Goal: Task Accomplishment & Management: Use online tool/utility

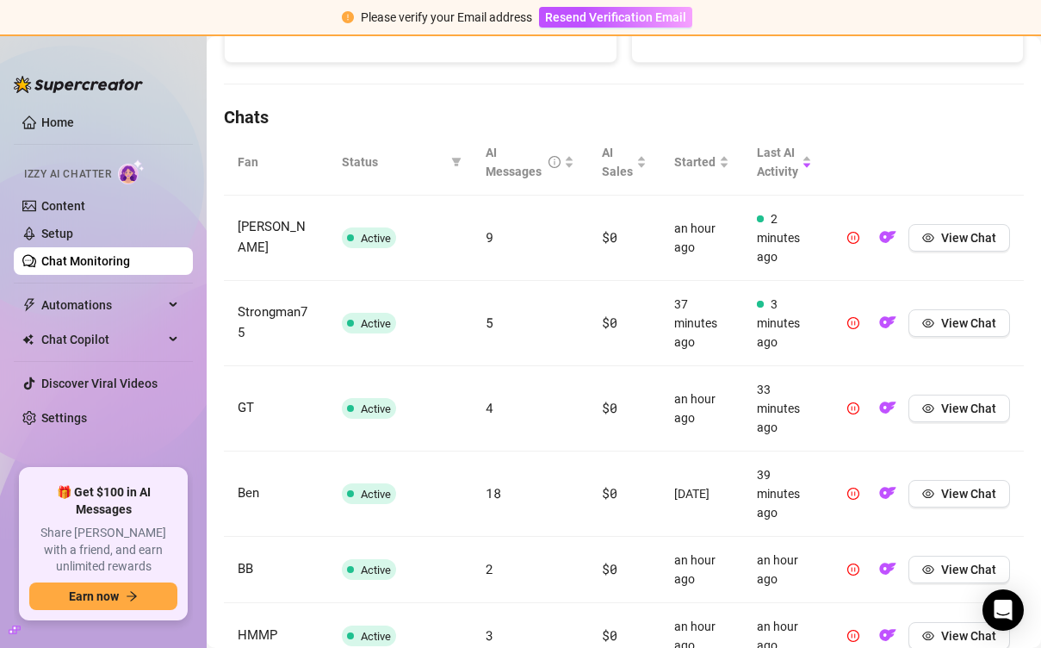
scroll to position [543, 0]
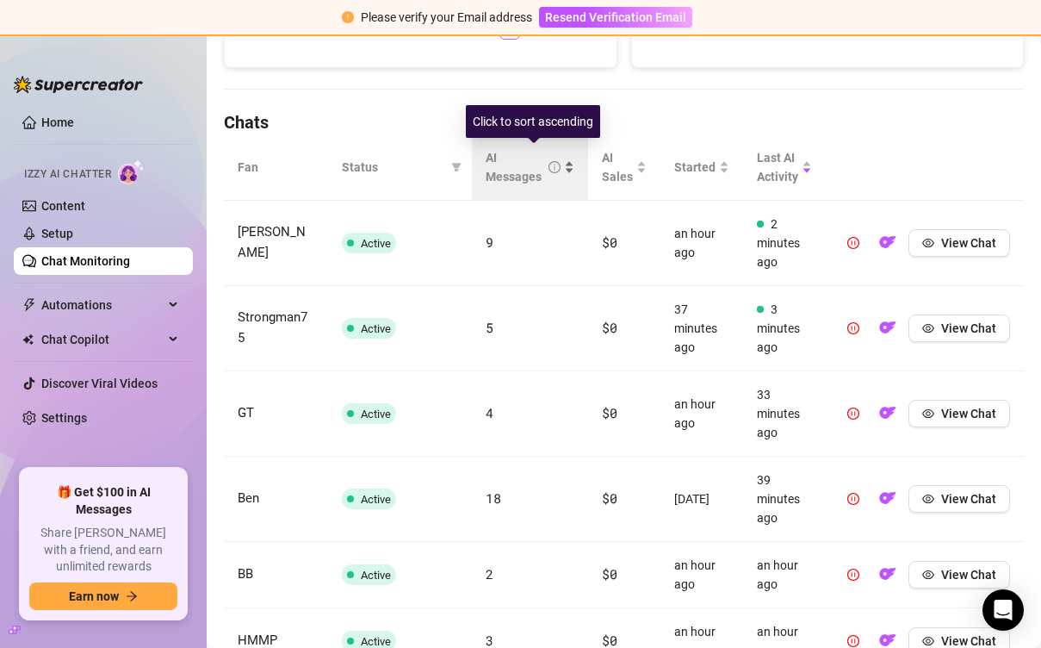
click at [502, 164] on div "AI Messages" at bounding box center [523, 167] width 75 height 38
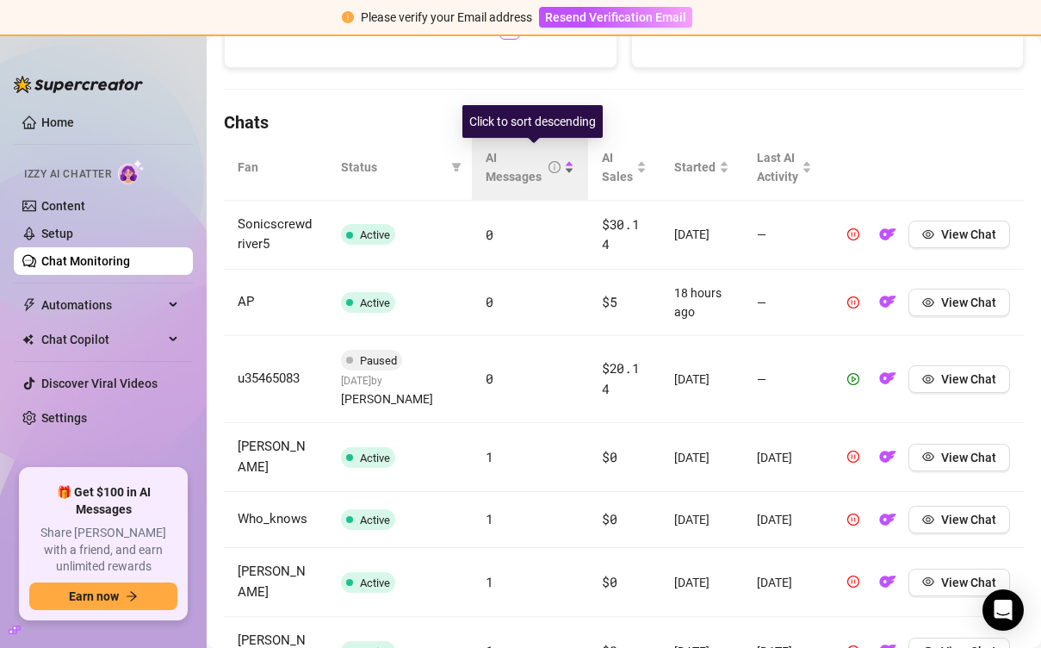
click at [502, 164] on div "AI Messages" at bounding box center [523, 167] width 75 height 38
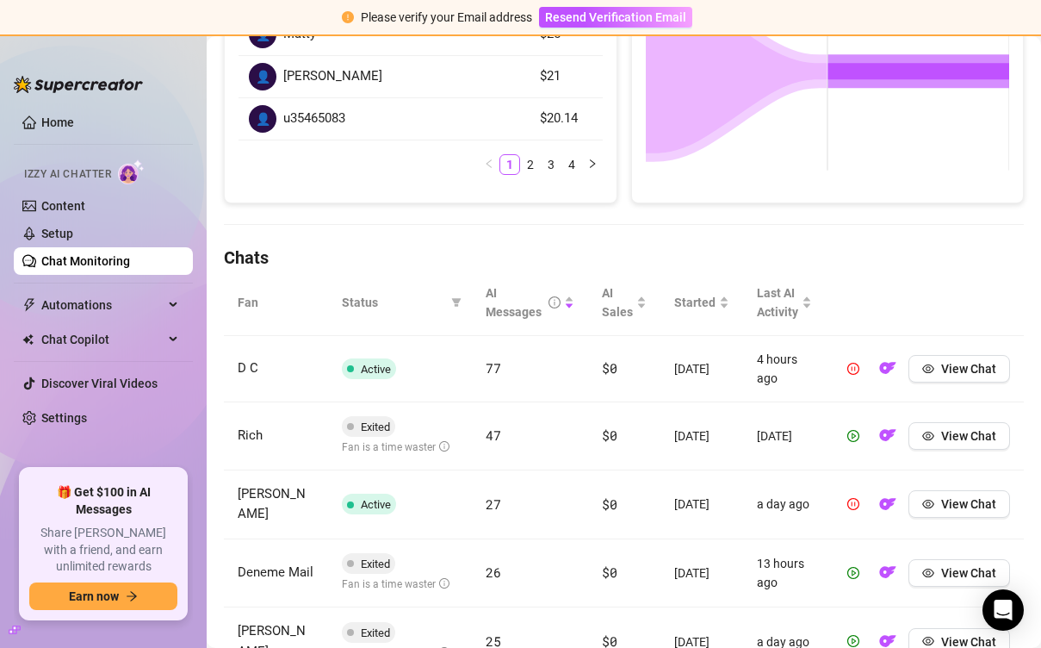
scroll to position [387, 0]
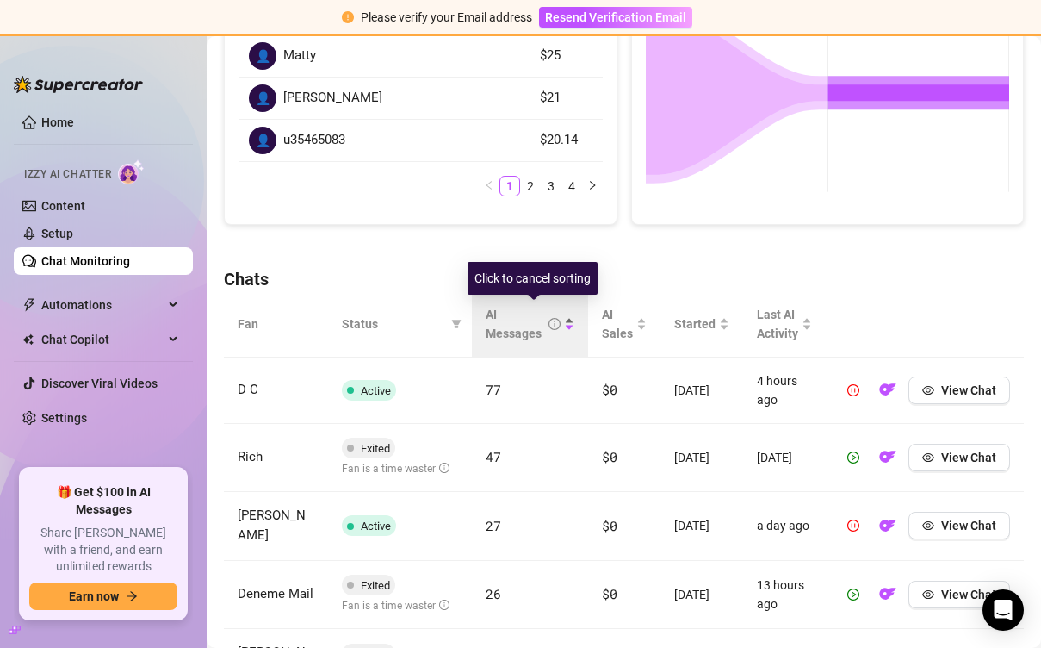
click at [516, 321] on div "AI Messages" at bounding box center [523, 324] width 75 height 38
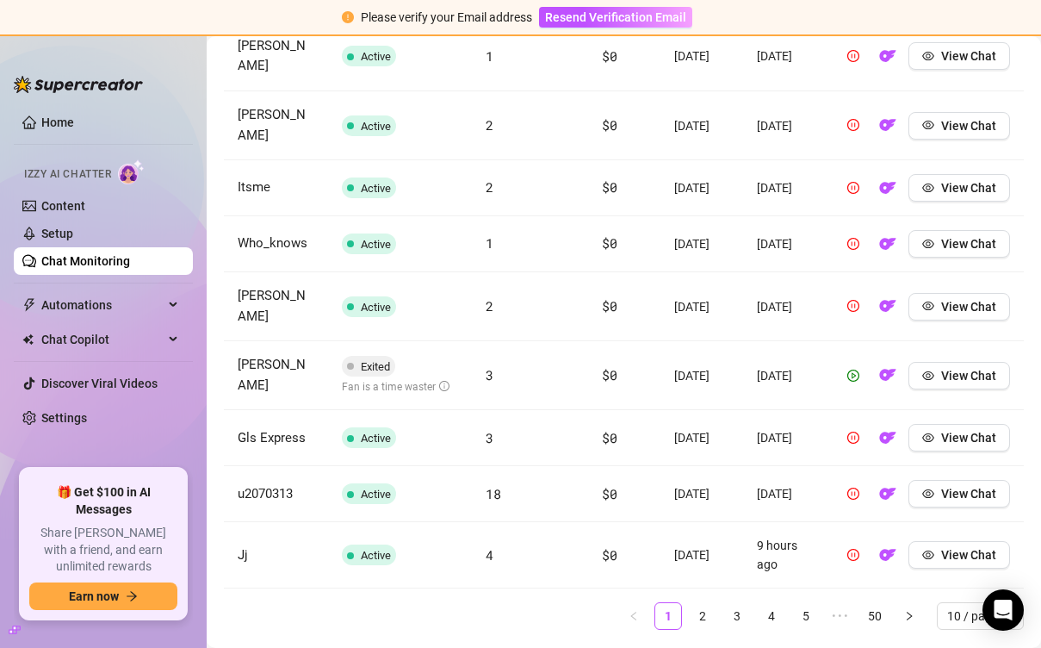
scroll to position [869, 0]
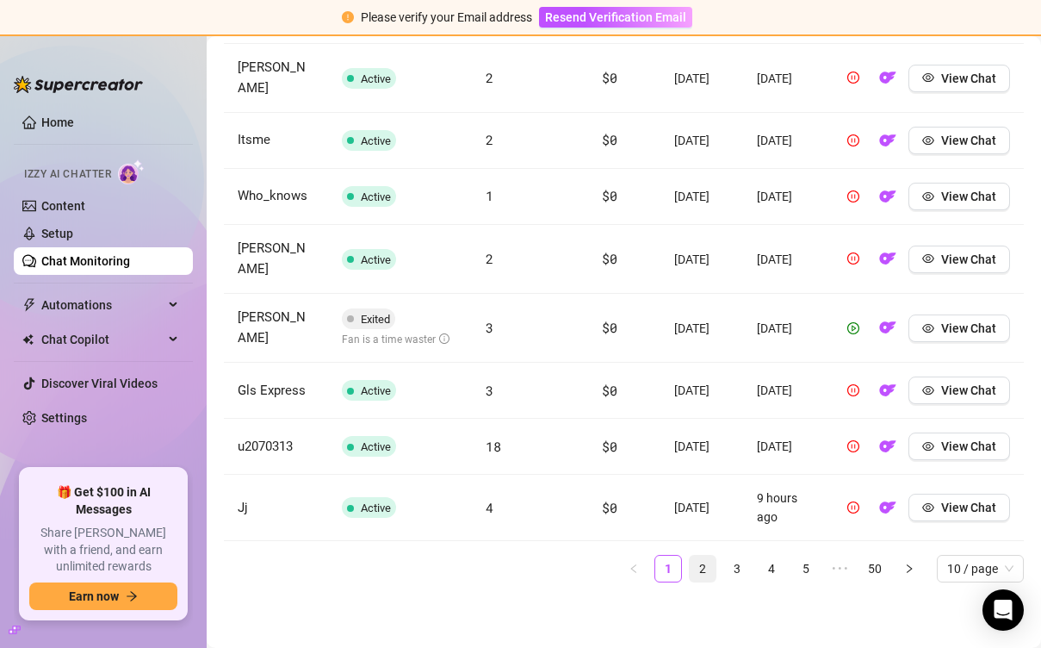
click at [711, 562] on link "2" at bounding box center [703, 568] width 26 height 26
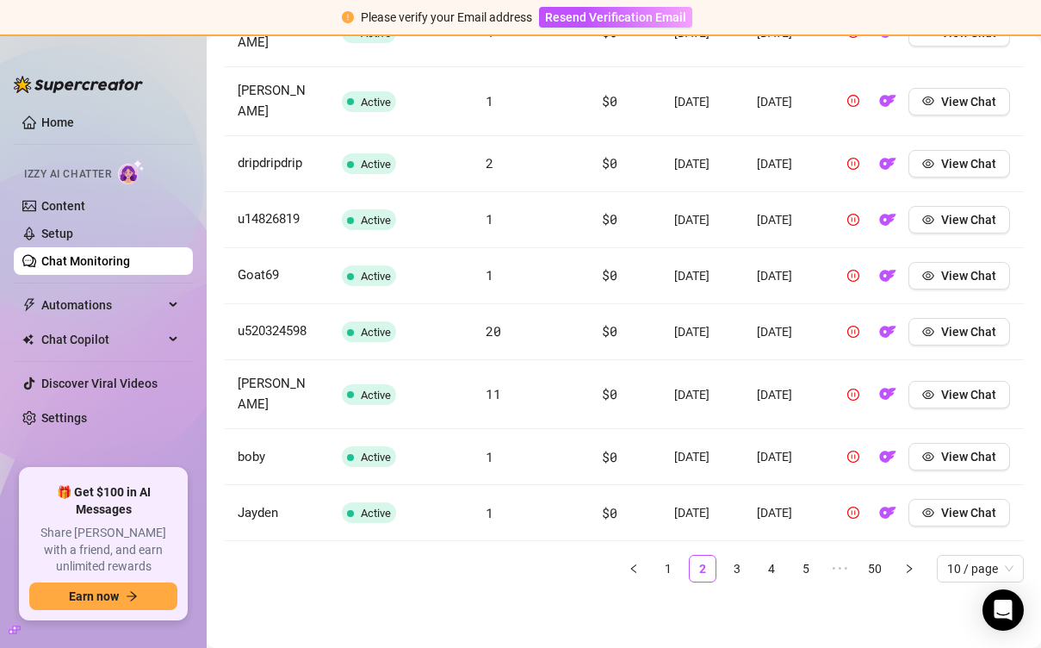
scroll to position [865, 0]
click at [735, 567] on link "3" at bounding box center [737, 568] width 26 height 26
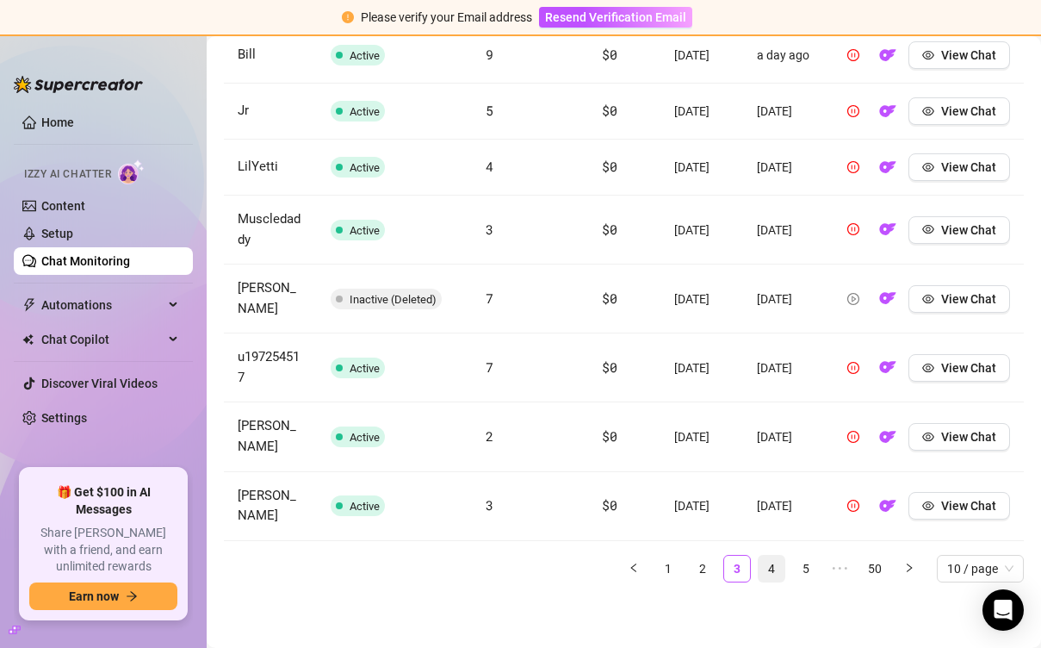
click at [770, 566] on link "4" at bounding box center [772, 568] width 26 height 26
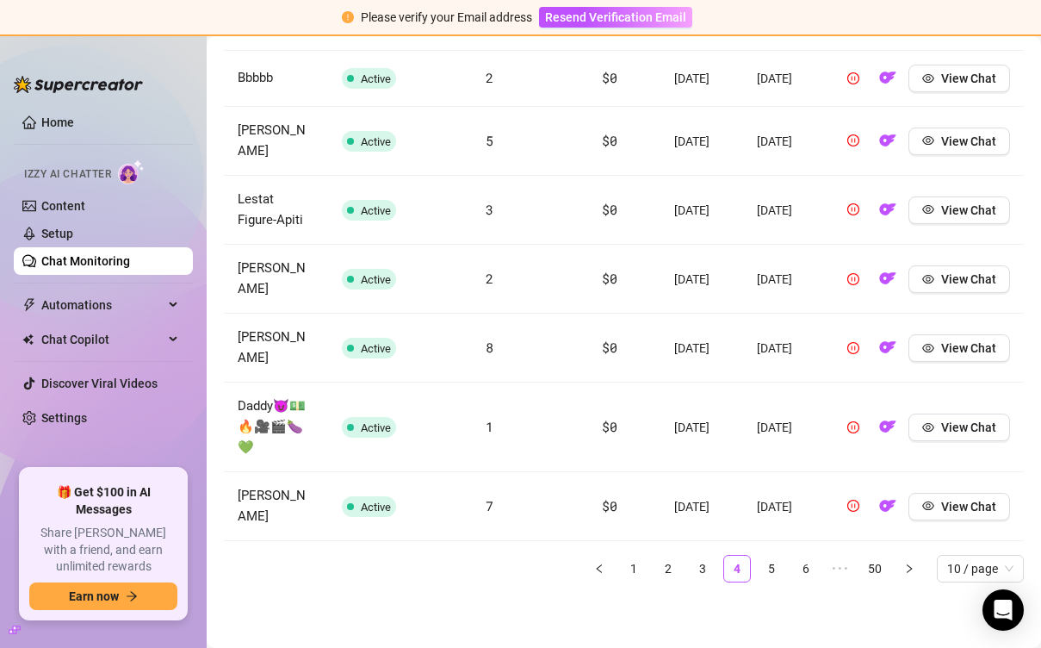
scroll to position [873, 0]
click at [772, 571] on link "5" at bounding box center [772, 569] width 26 height 26
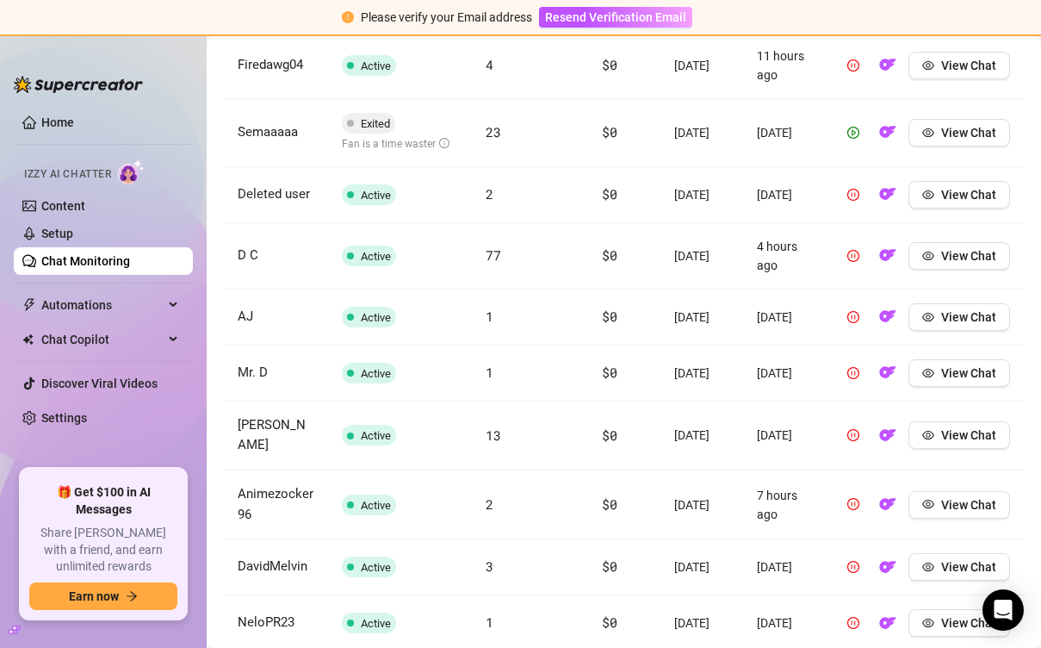
scroll to position [871, 0]
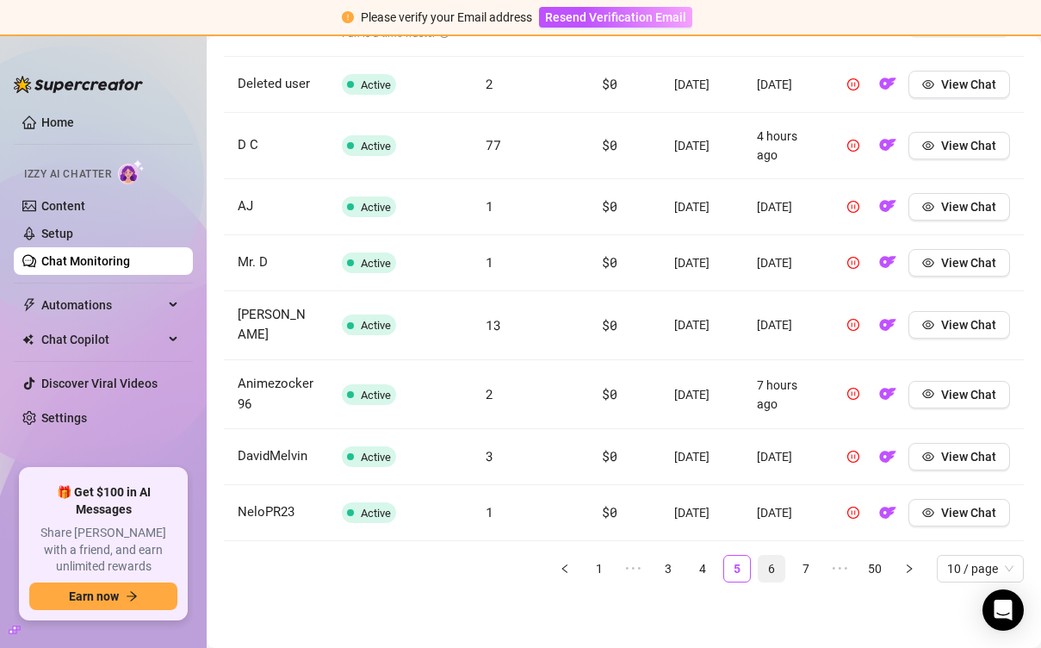
click at [772, 577] on link "6" at bounding box center [772, 568] width 26 height 26
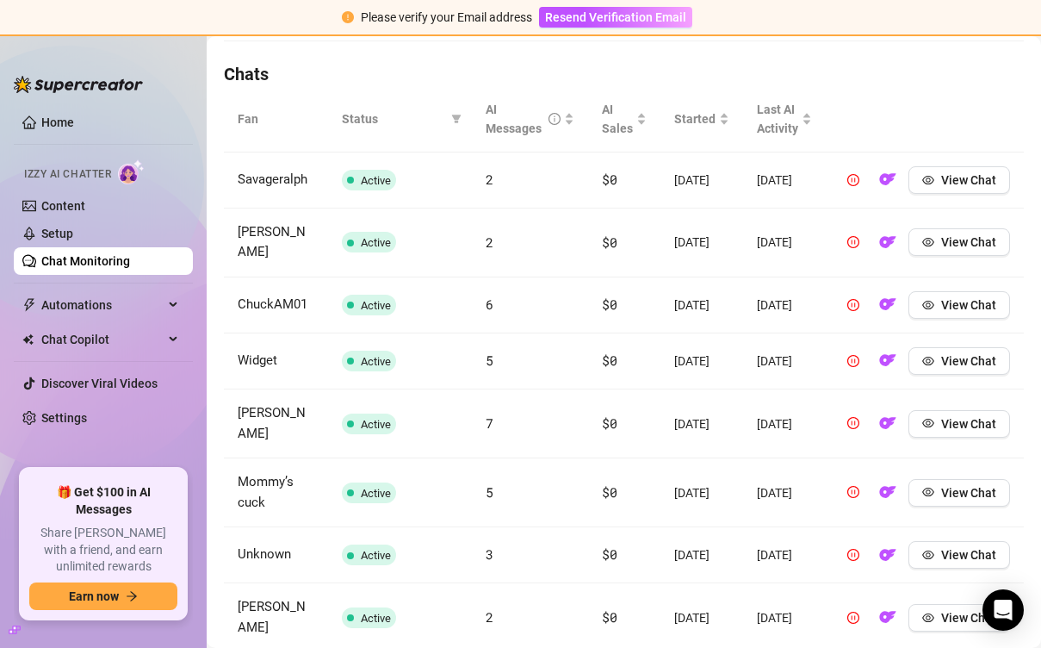
scroll to position [871, 0]
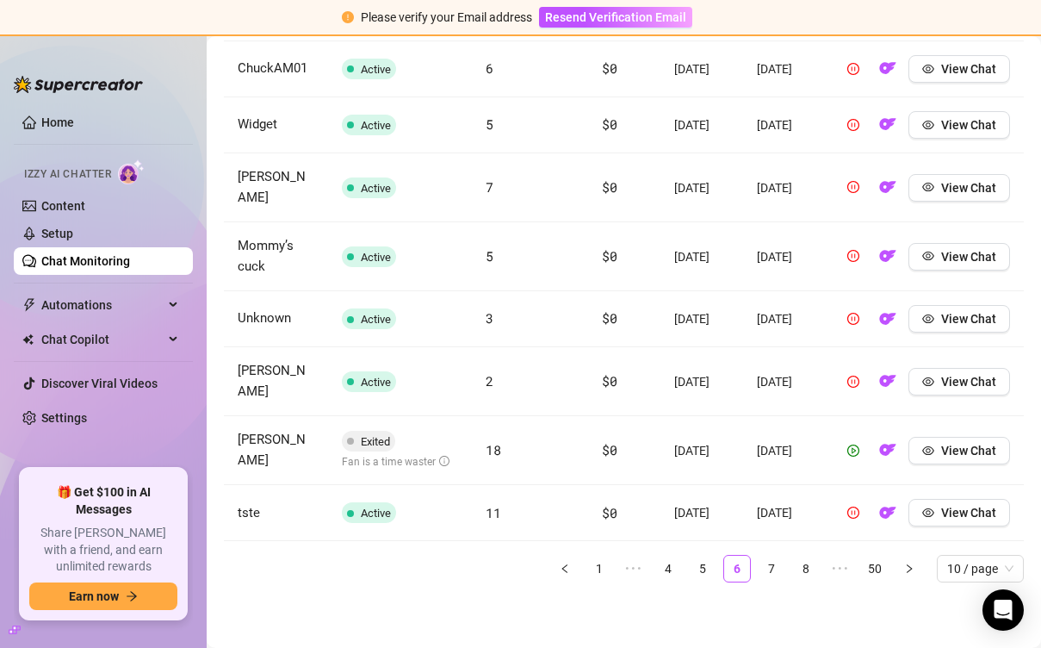
click at [786, 579] on ul "1 ••• 4 5 6 7 8 ••• 50 10 / page" at bounding box center [624, 569] width 800 height 28
click at [779, 576] on link "7" at bounding box center [772, 568] width 26 height 26
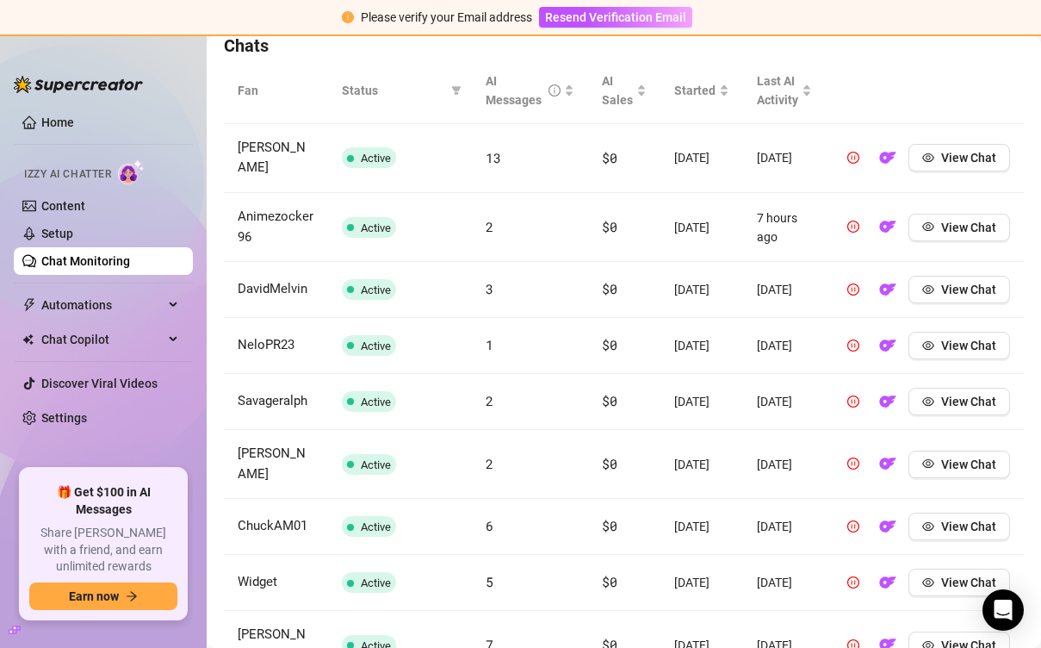
scroll to position [609, 0]
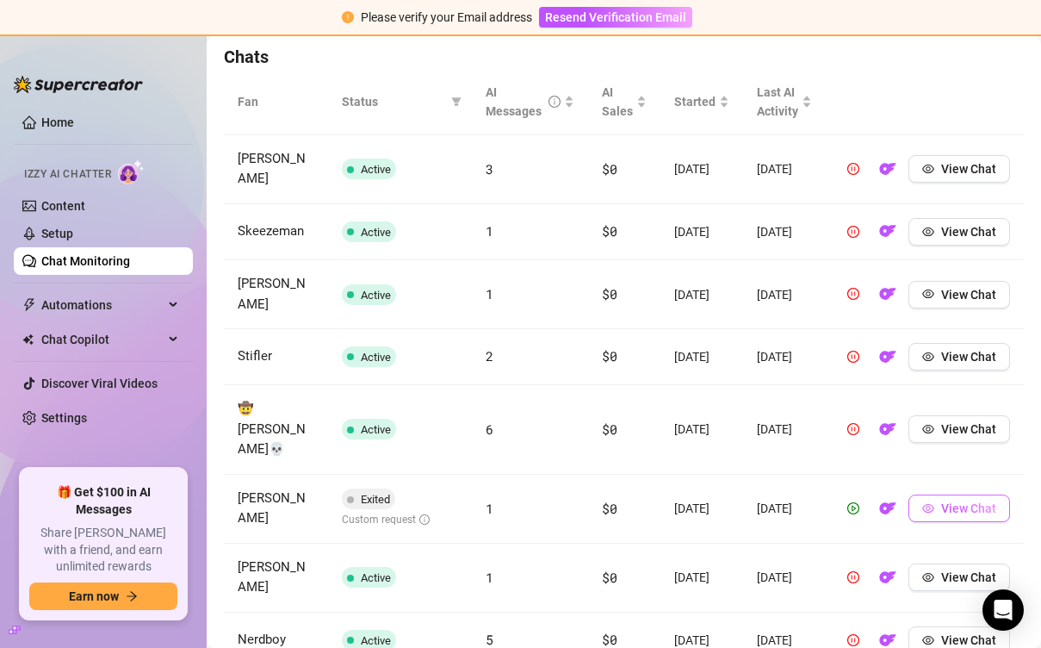
click at [954, 505] on span "View Chat" at bounding box center [968, 508] width 55 height 14
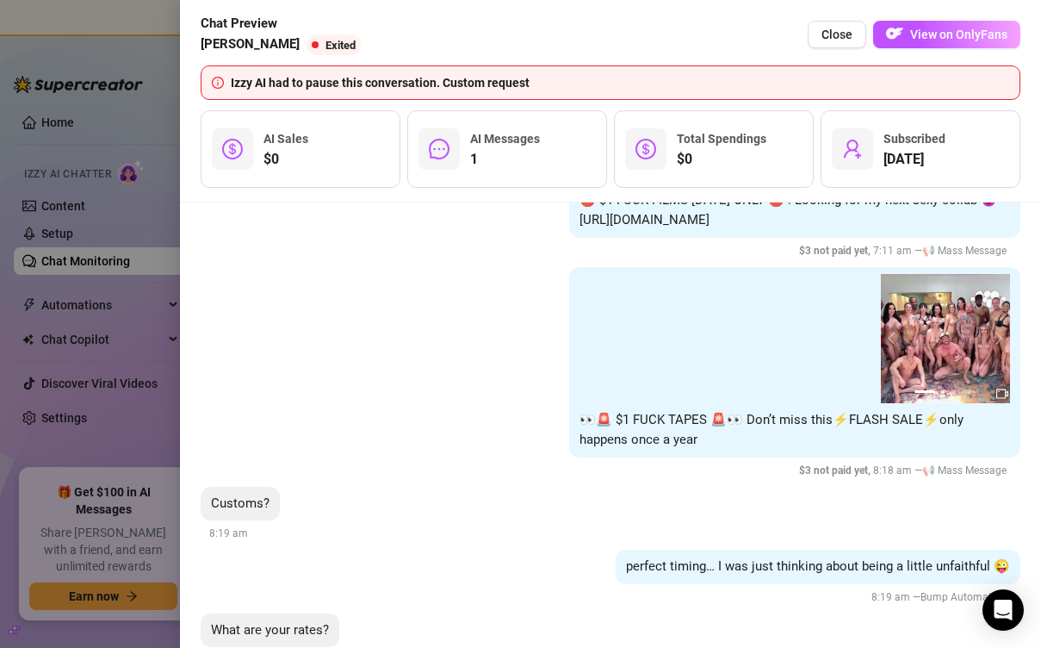
scroll to position [8295, 0]
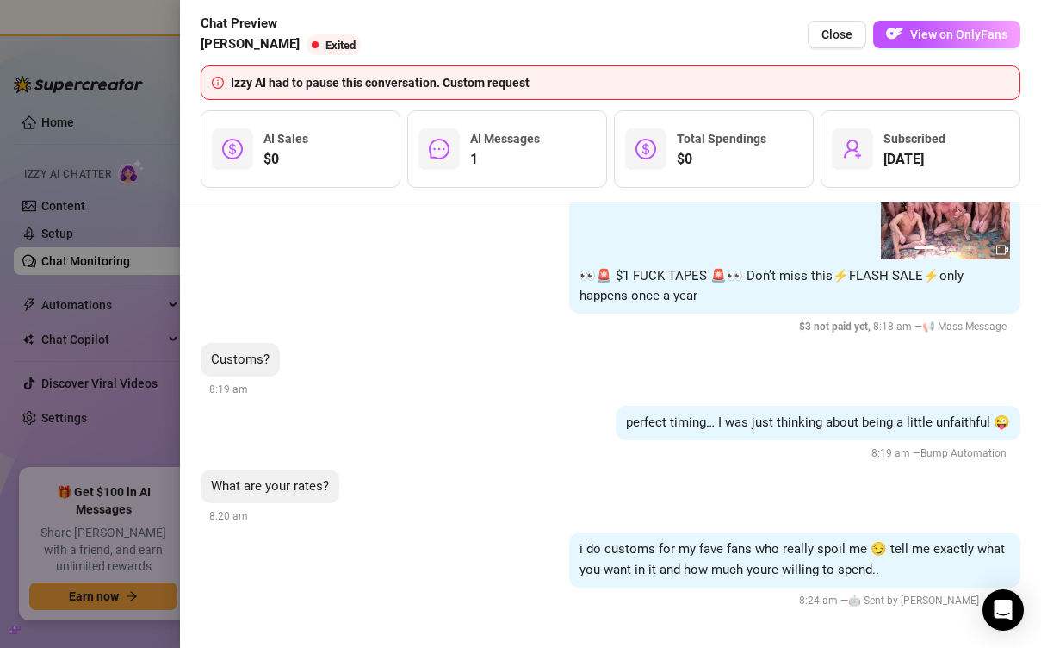
click at [103, 337] on div at bounding box center [520, 324] width 1041 height 648
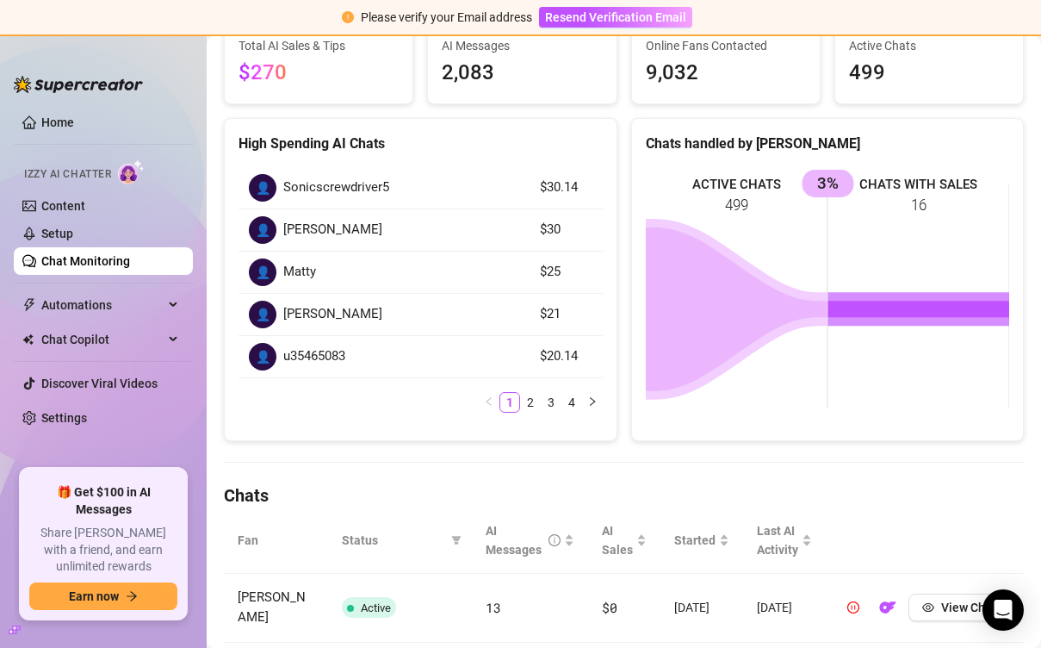
scroll to position [0, 0]
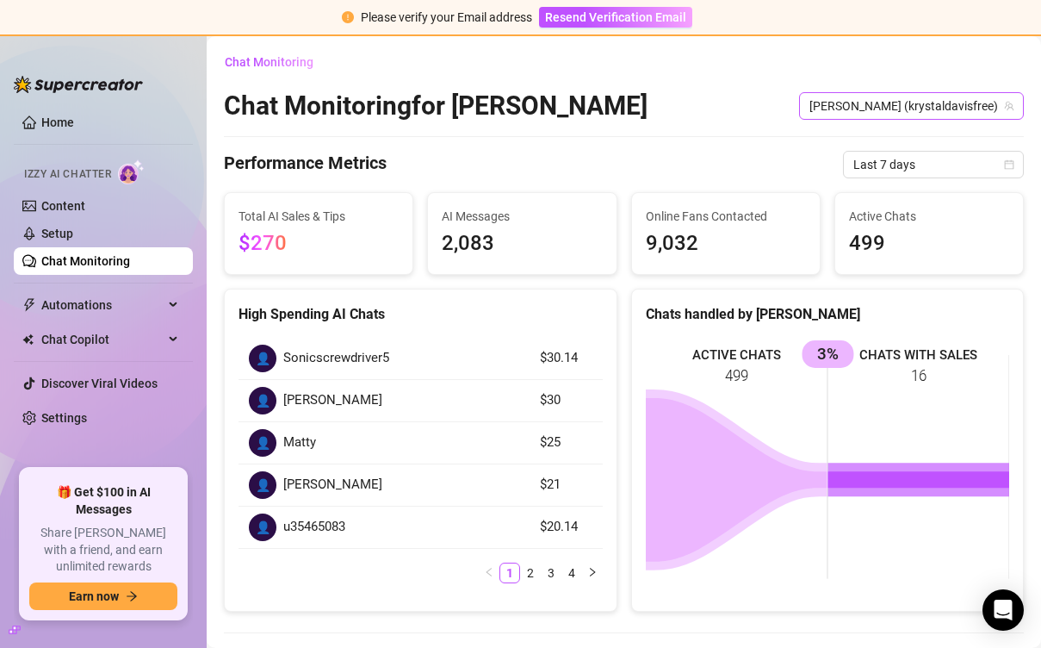
click at [902, 96] on span "[PERSON_NAME] (krystaldavisfree)" at bounding box center [911, 106] width 204 height 26
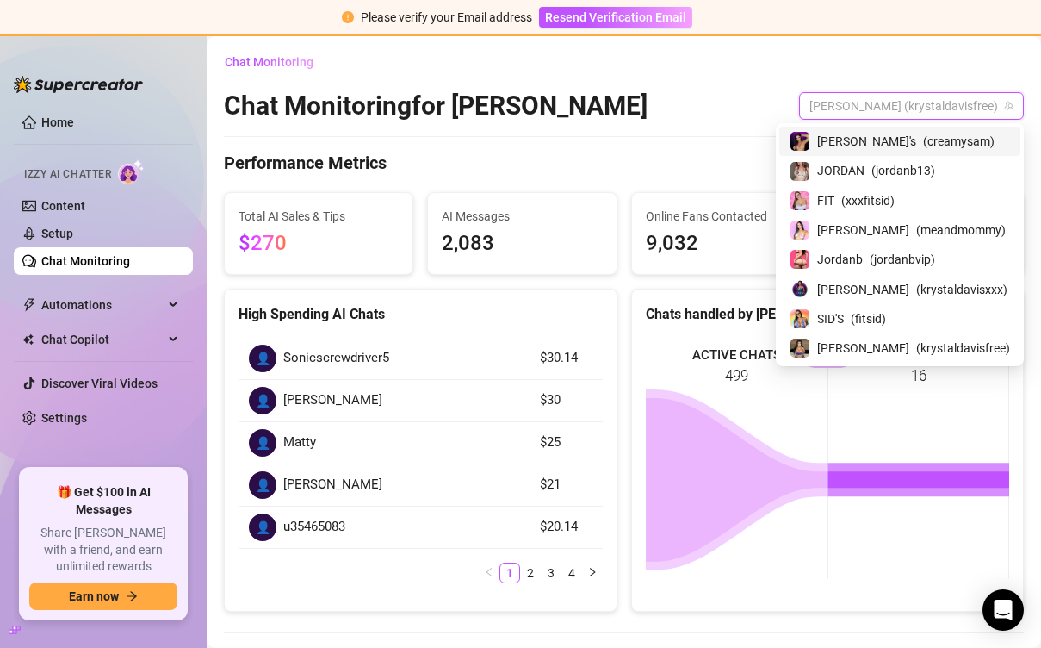
click at [900, 148] on span "[PERSON_NAME]'s" at bounding box center [866, 141] width 99 height 19
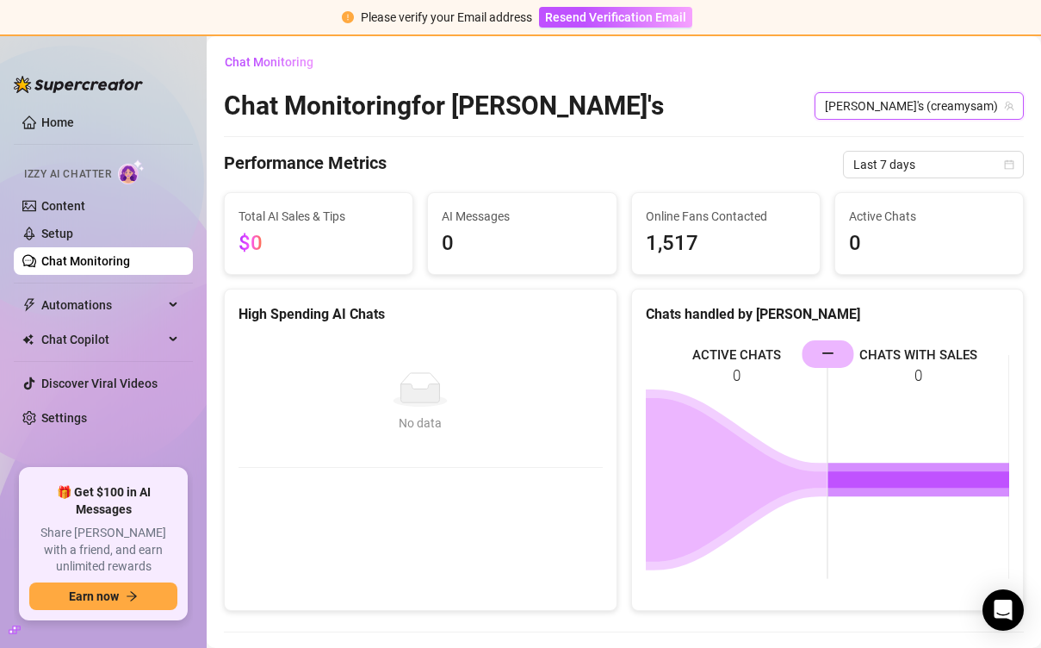
click at [952, 107] on span "[PERSON_NAME]'s (creamysam)" at bounding box center [919, 106] width 189 height 26
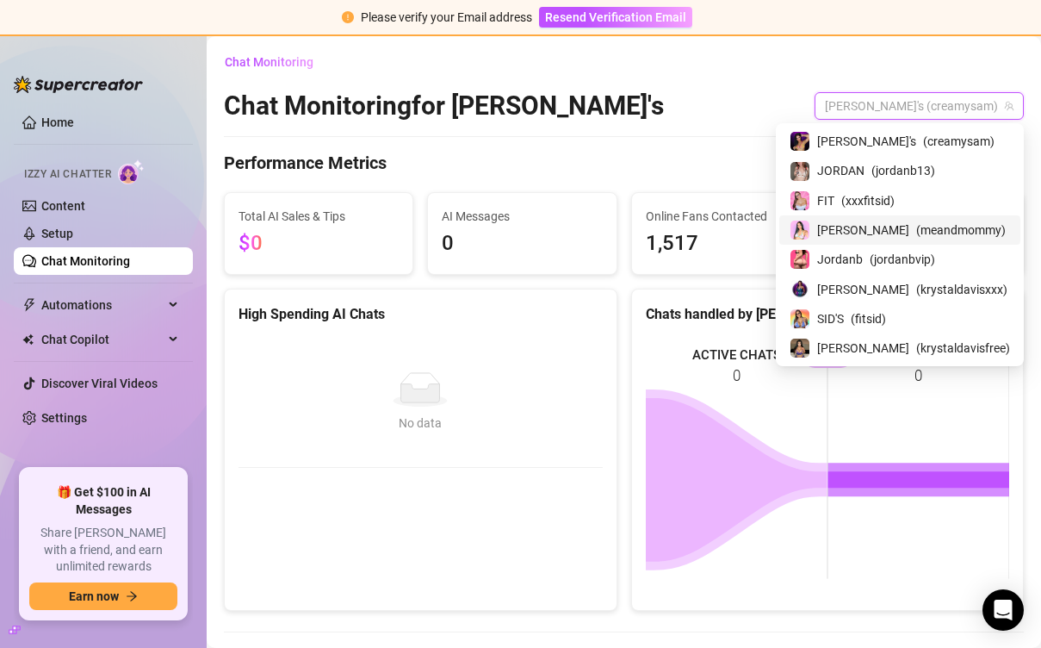
click at [896, 228] on div "[PERSON_NAME] ( meandmommy )" at bounding box center [900, 230] width 220 height 21
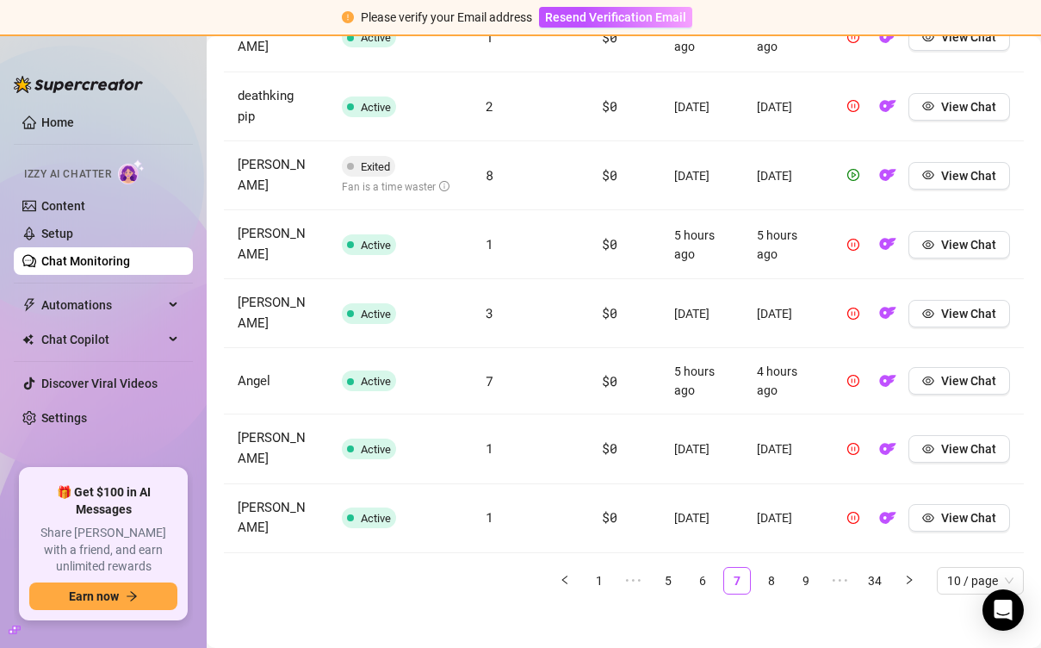
scroll to position [858, 0]
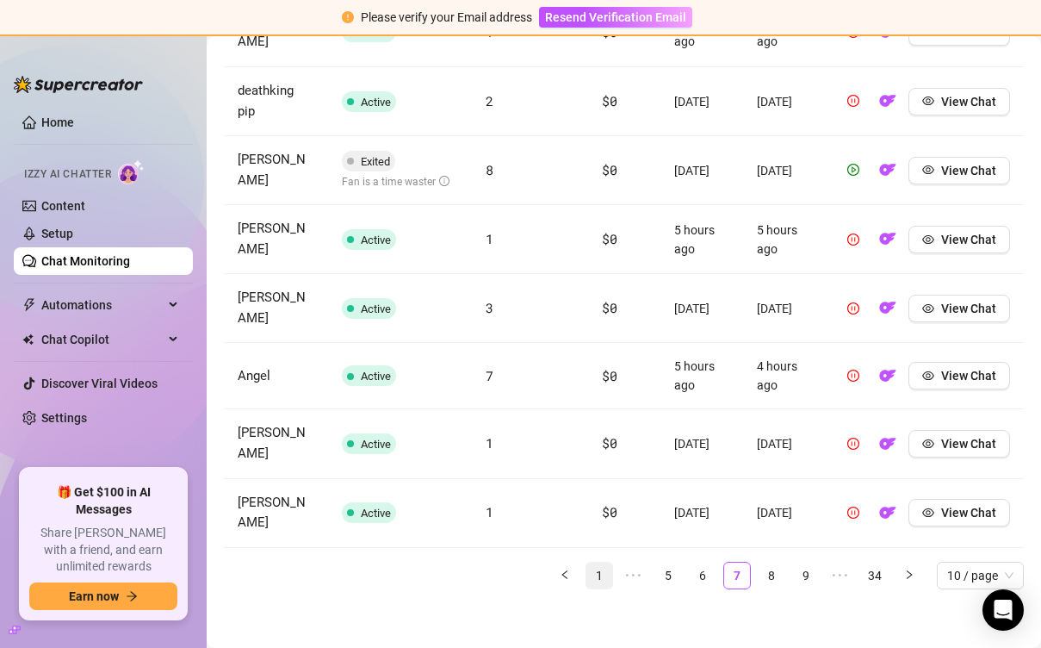
click at [592, 572] on link "1" at bounding box center [599, 575] width 26 height 26
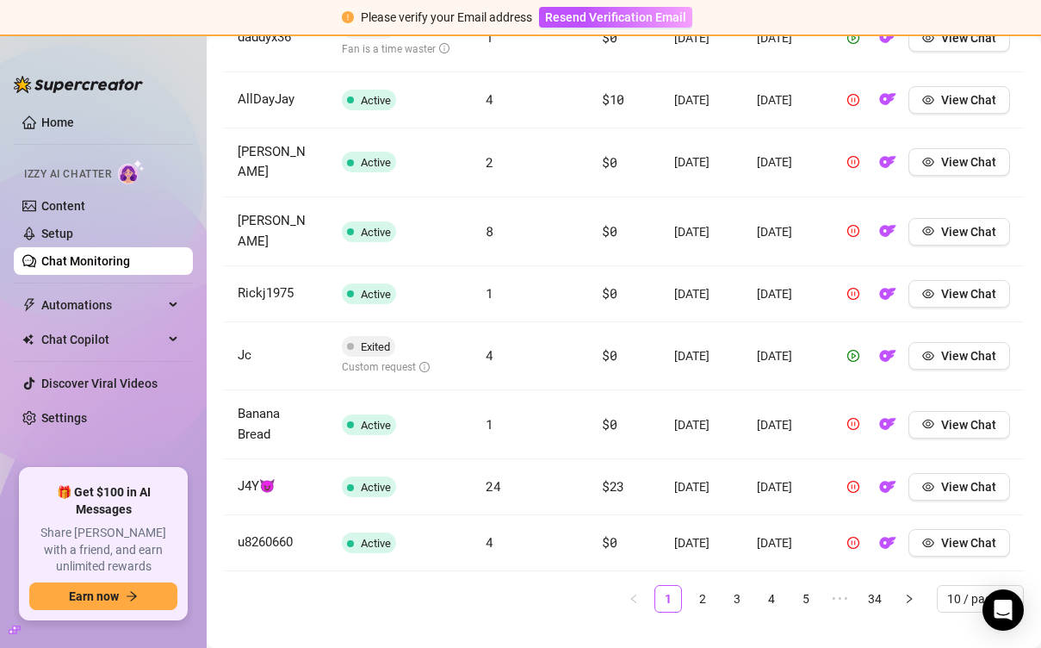
scroll to position [755, 0]
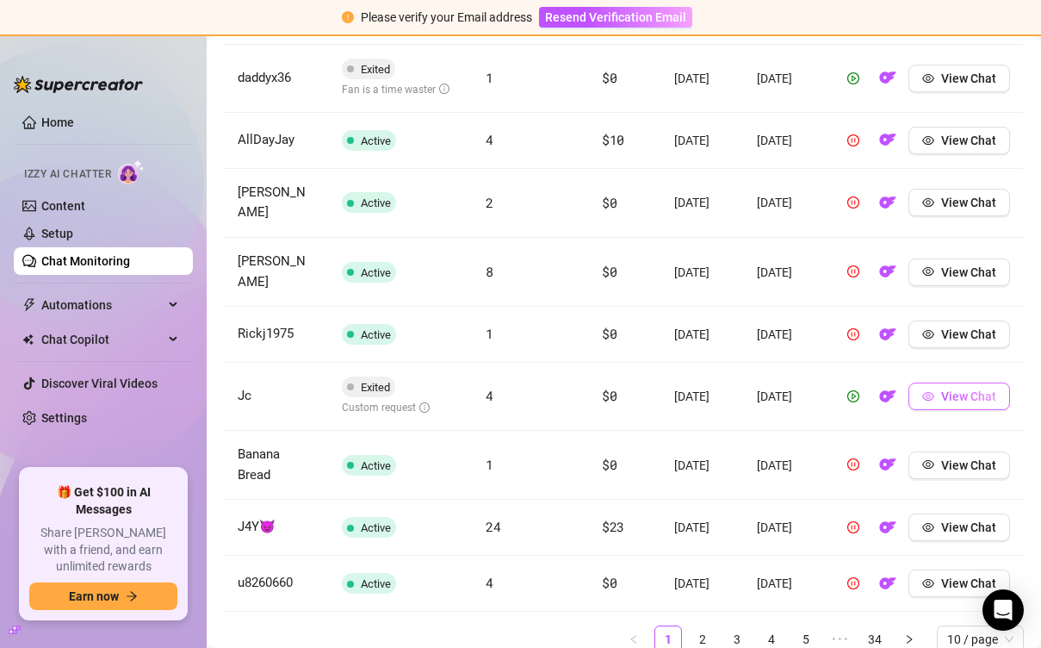
click at [958, 403] on span "View Chat" at bounding box center [968, 396] width 55 height 14
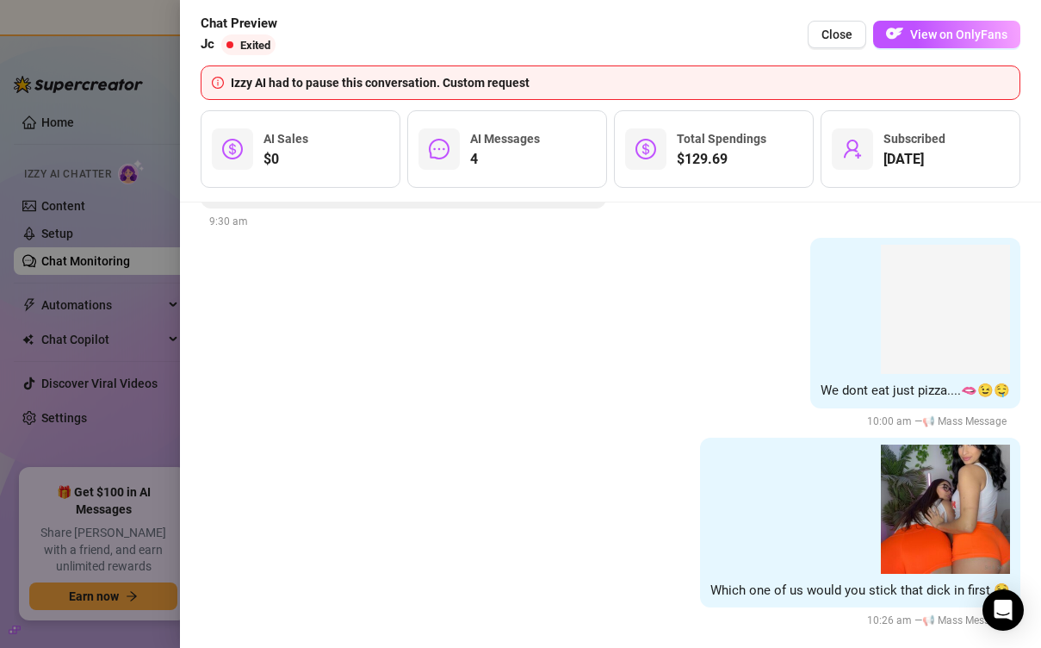
scroll to position [8927, 0]
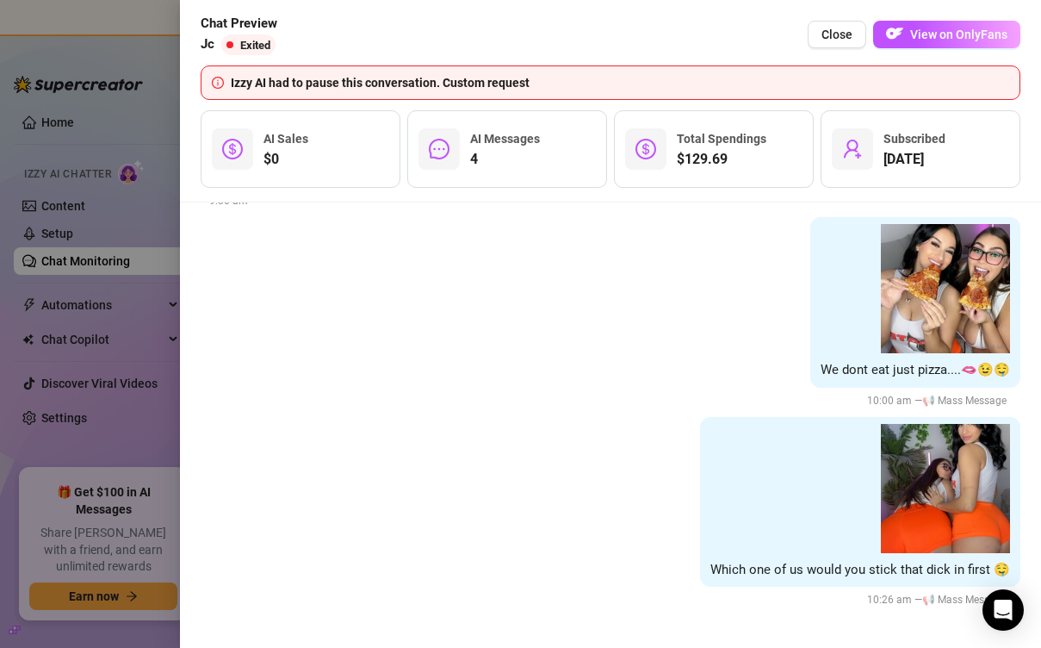
click at [104, 227] on div at bounding box center [520, 324] width 1041 height 648
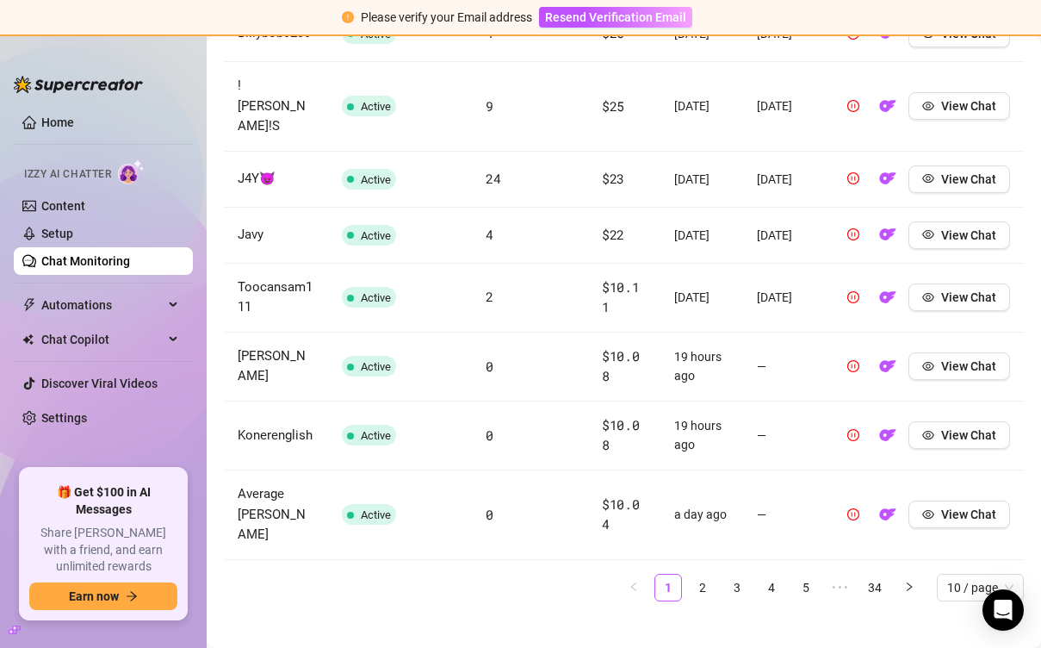
scroll to position [873, 0]
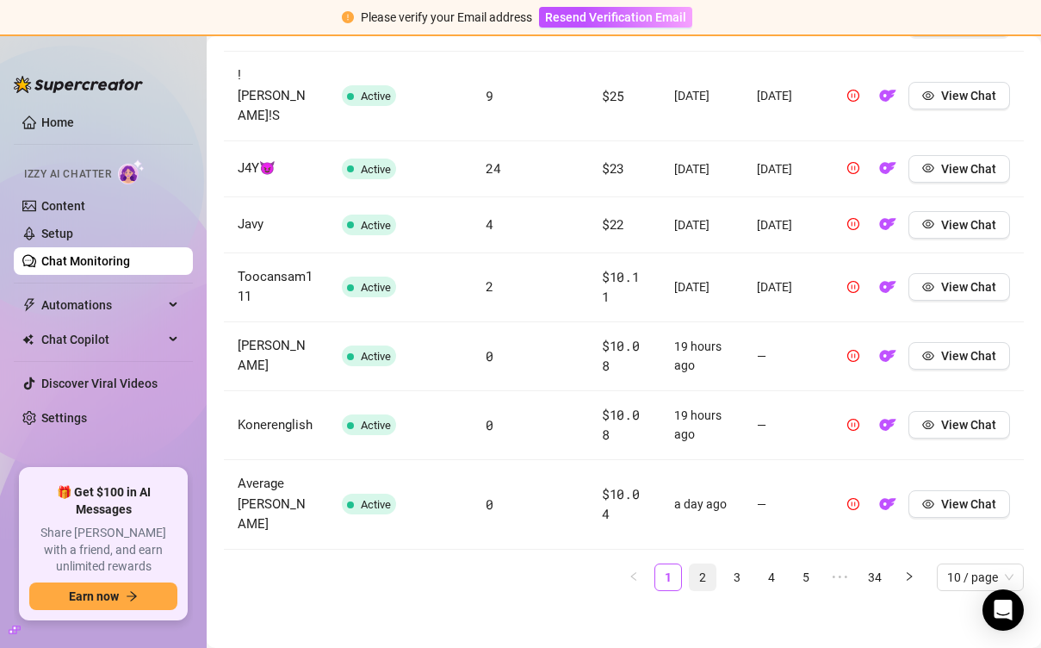
click at [704, 567] on link "2" at bounding box center [703, 577] width 26 height 26
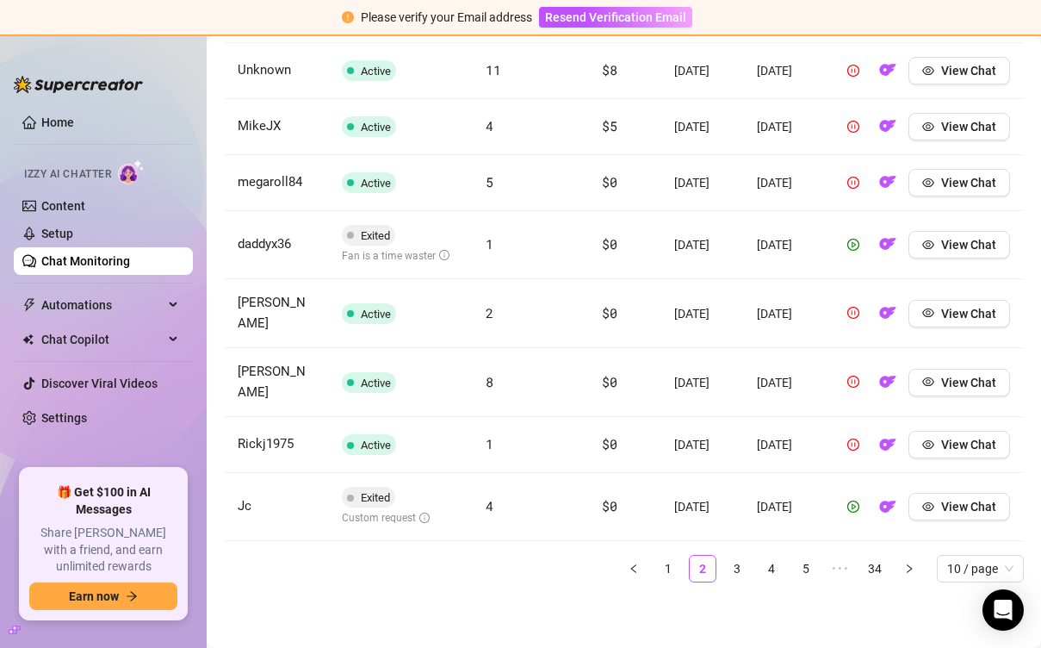
scroll to position [870, 0]
click at [734, 573] on link "3" at bounding box center [737, 568] width 26 height 26
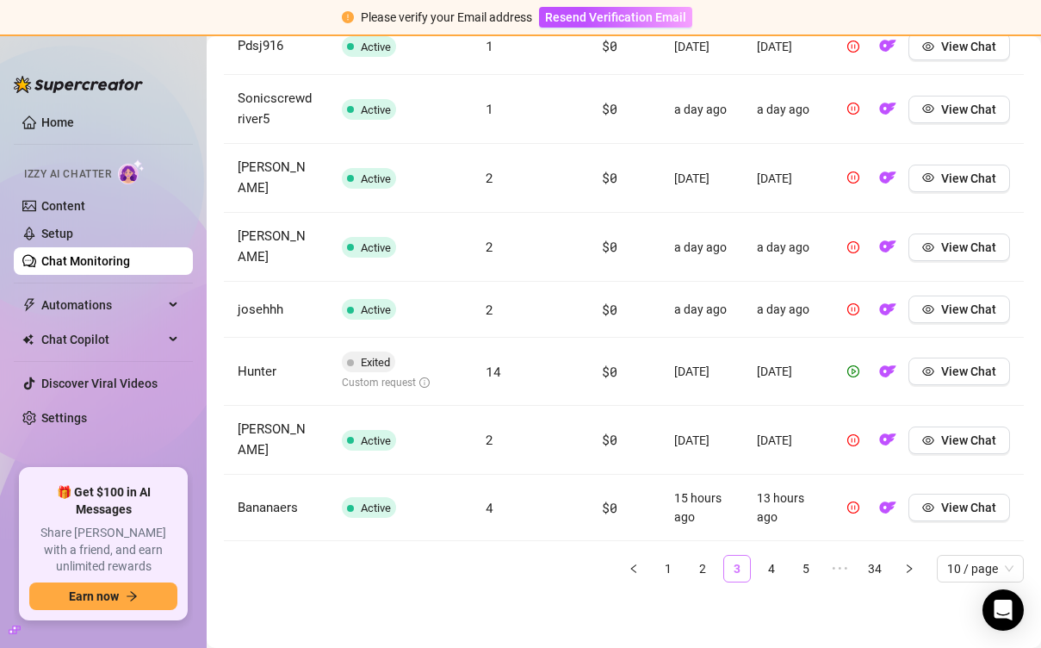
click at [734, 573] on link "3" at bounding box center [737, 568] width 26 height 26
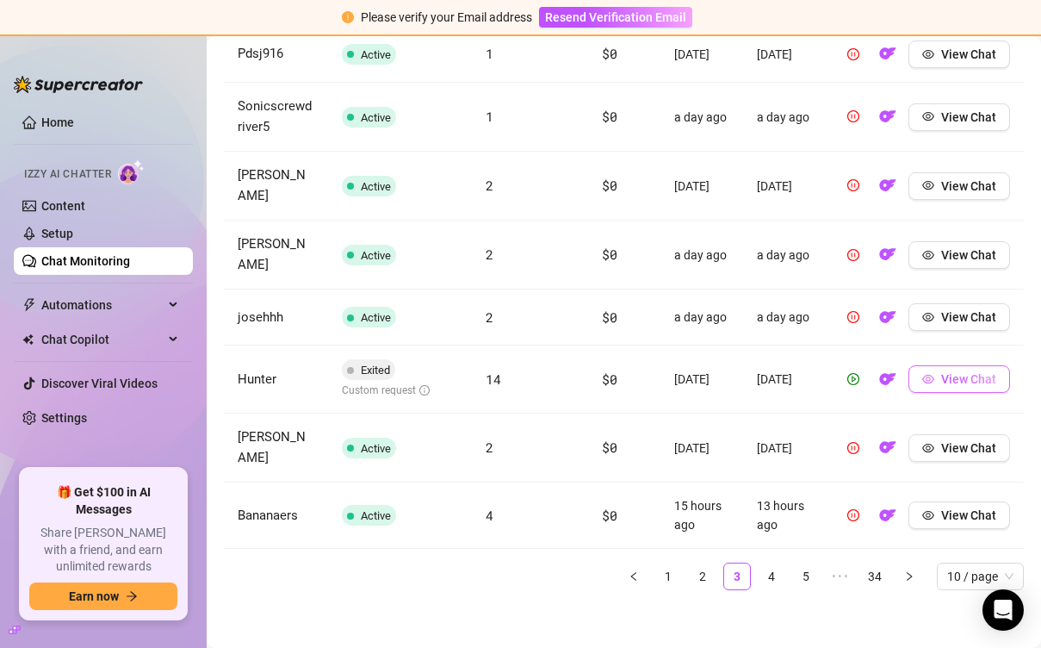
click at [934, 381] on button "View Chat" at bounding box center [960, 379] width 102 height 28
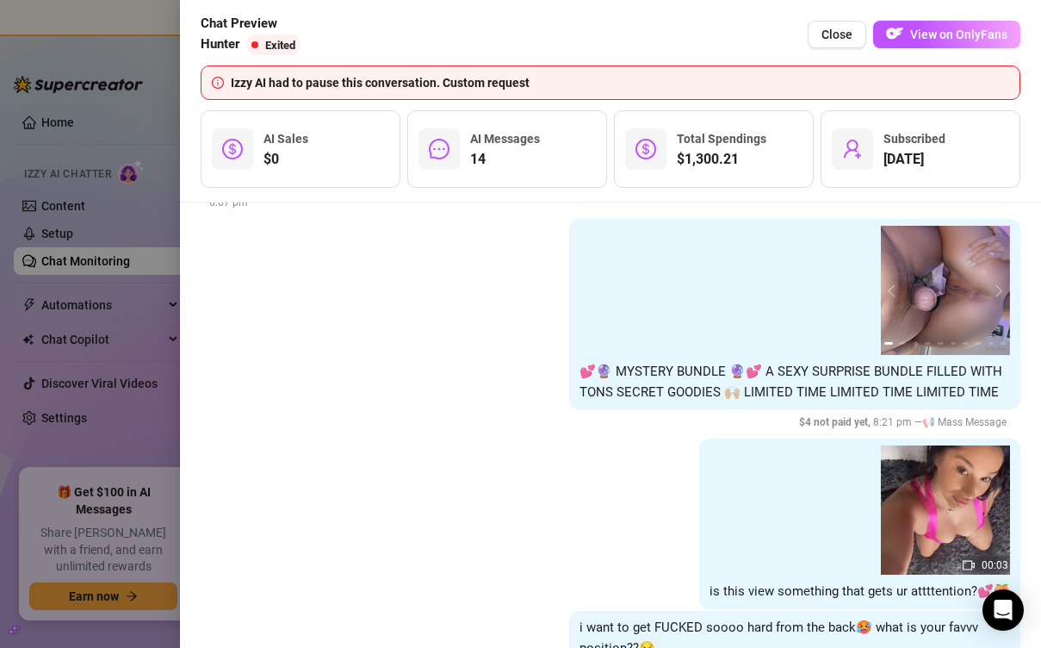
scroll to position [4556, 0]
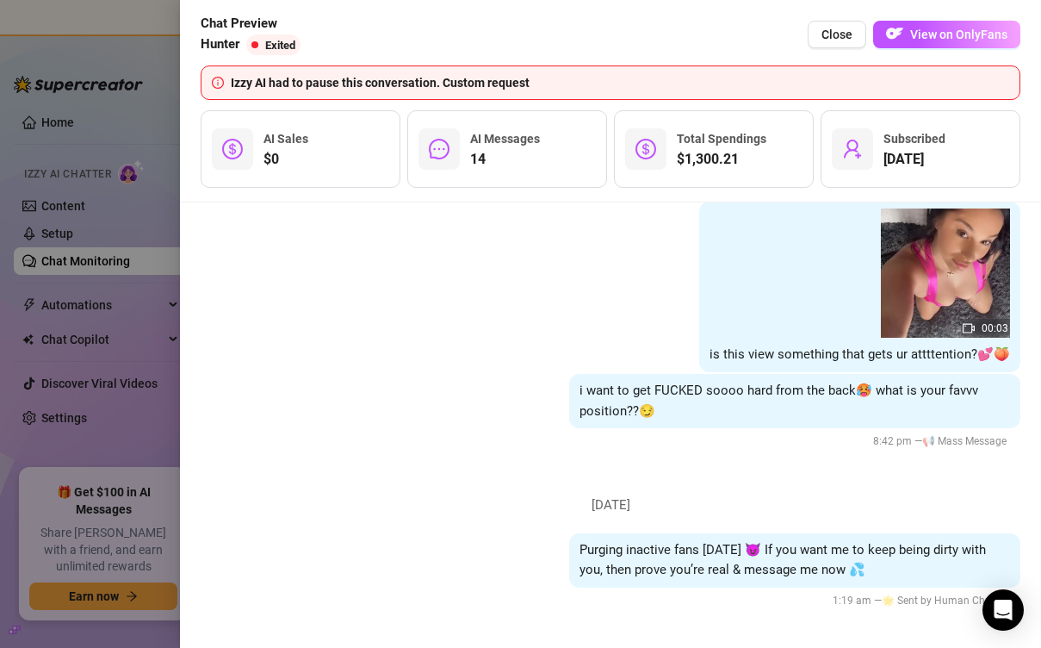
click at [133, 301] on div at bounding box center [520, 324] width 1041 height 648
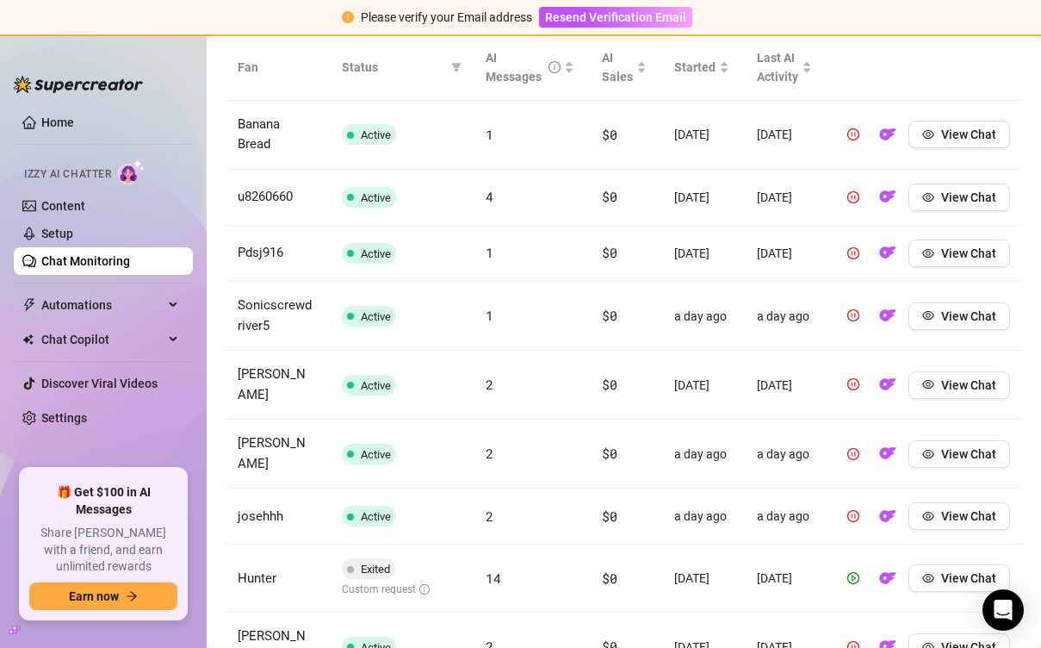
scroll to position [853, 0]
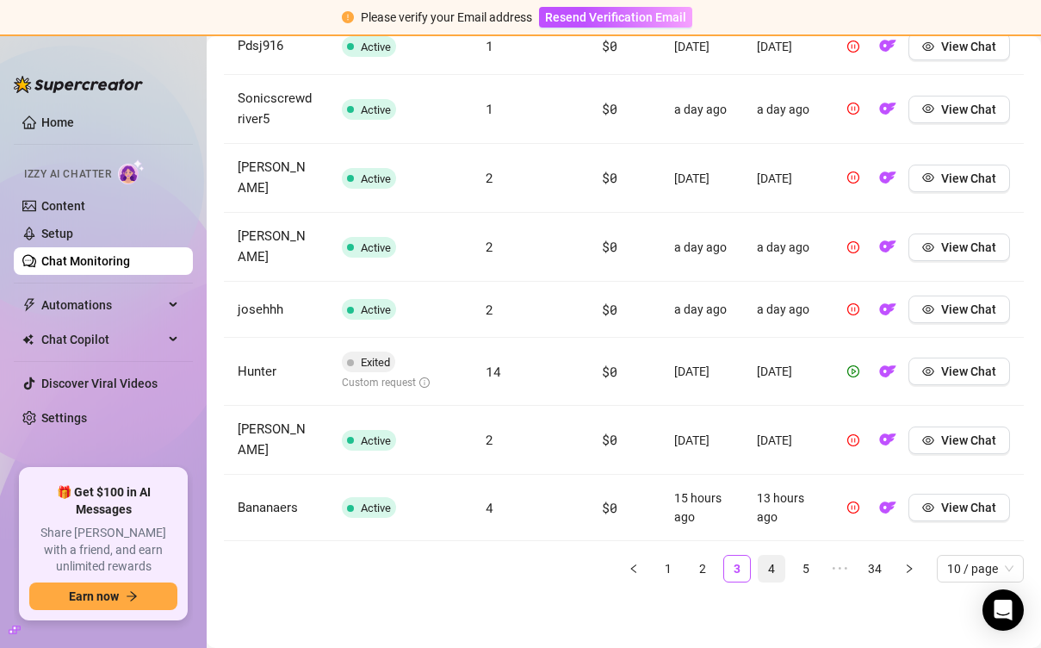
click at [771, 572] on link "4" at bounding box center [772, 568] width 26 height 26
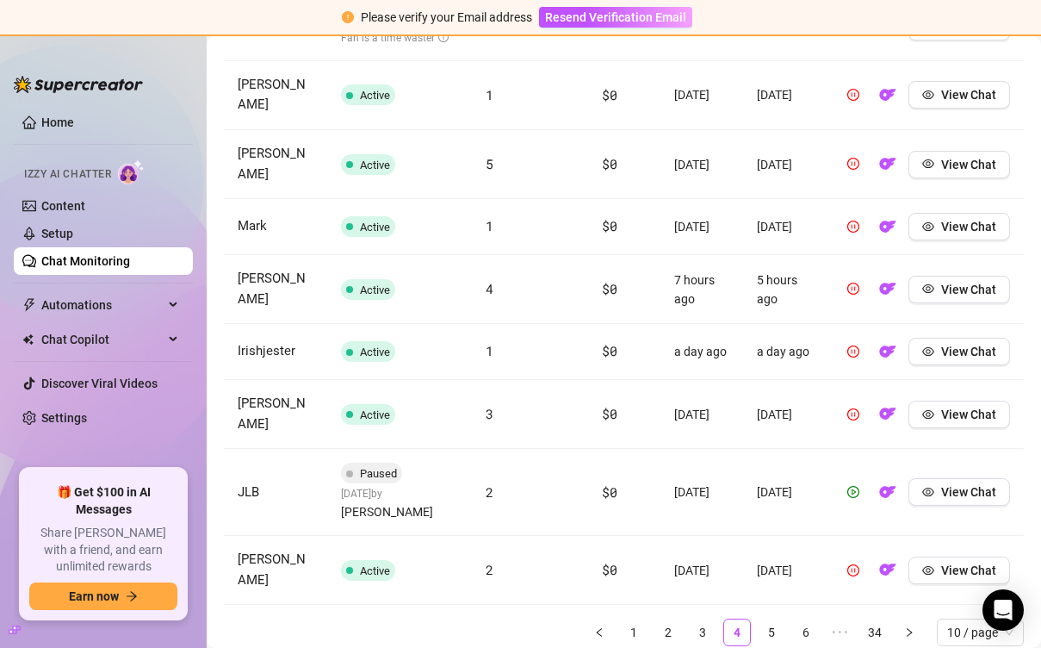
scroll to position [862, 0]
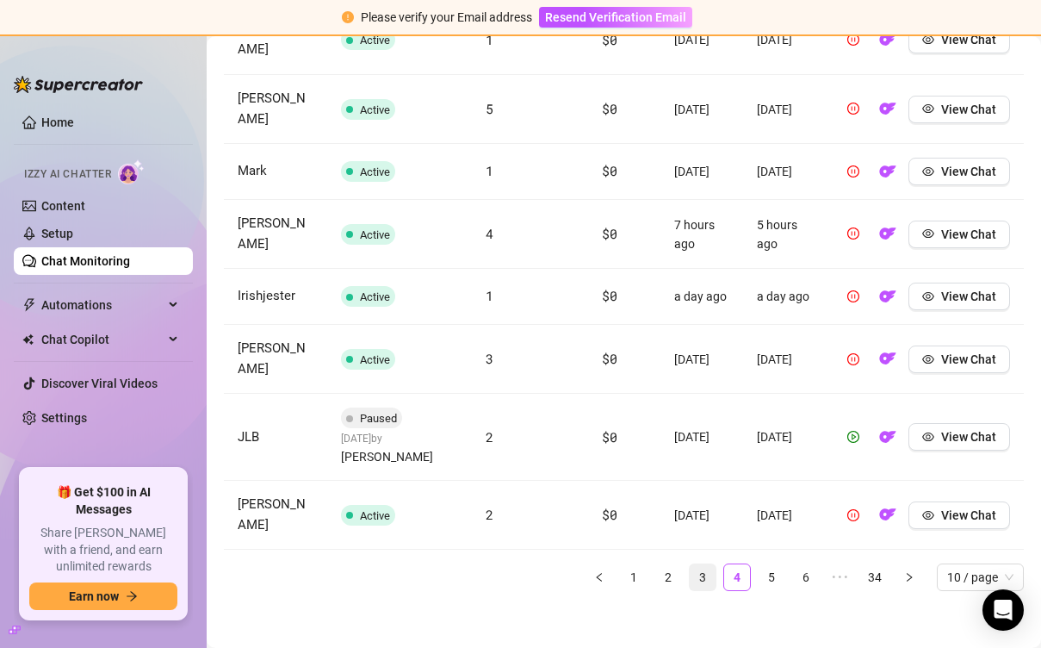
click at [704, 574] on link "3" at bounding box center [703, 577] width 26 height 26
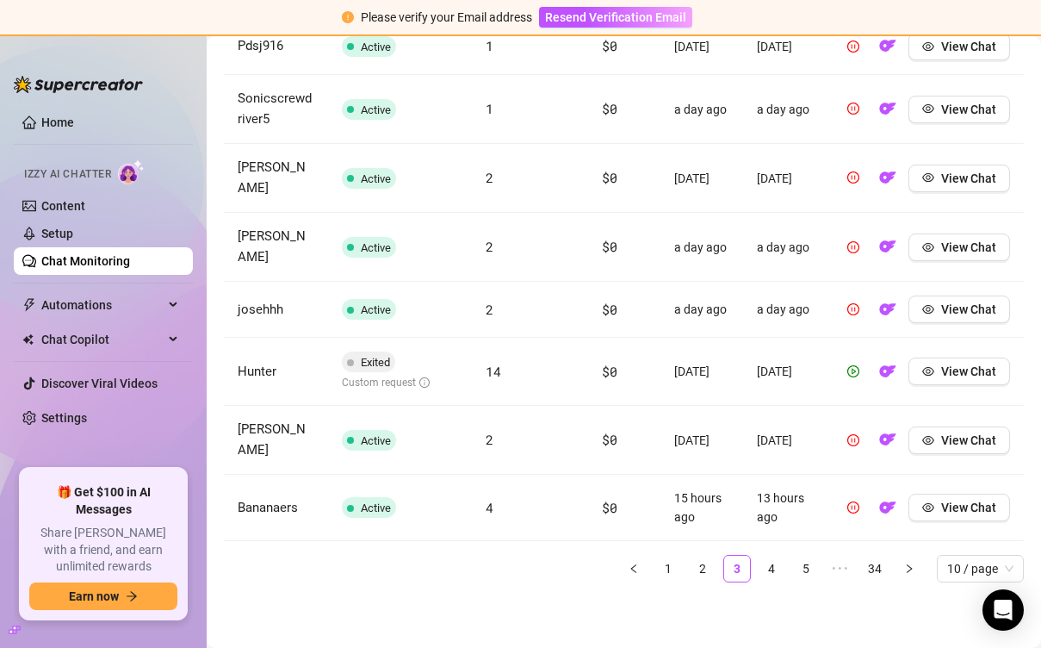
scroll to position [0, 0]
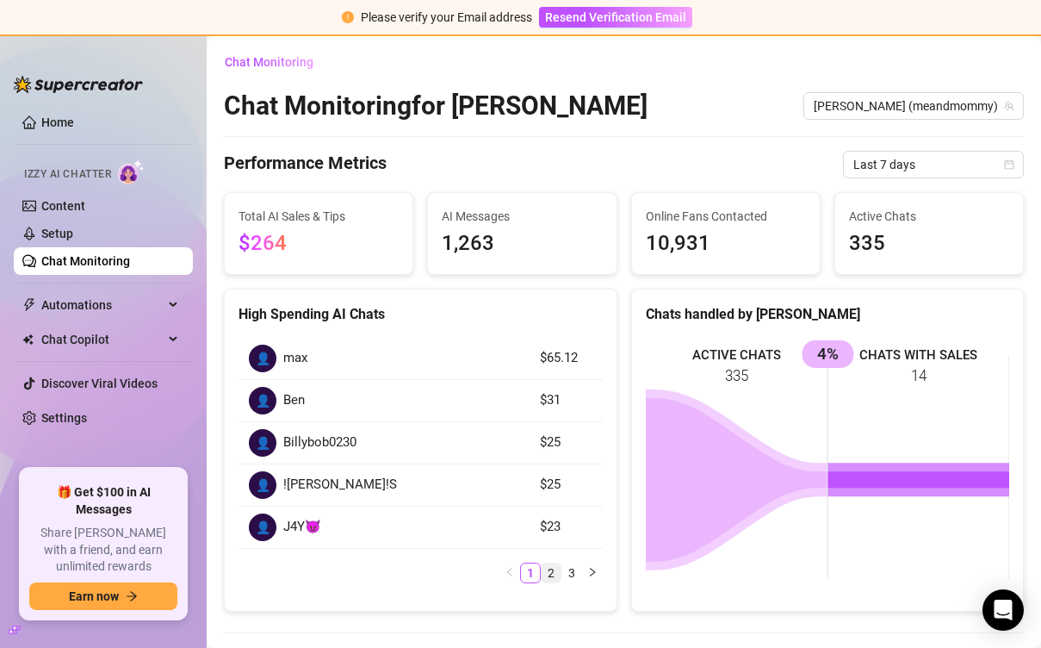
click at [550, 569] on link "2" at bounding box center [551, 572] width 19 height 19
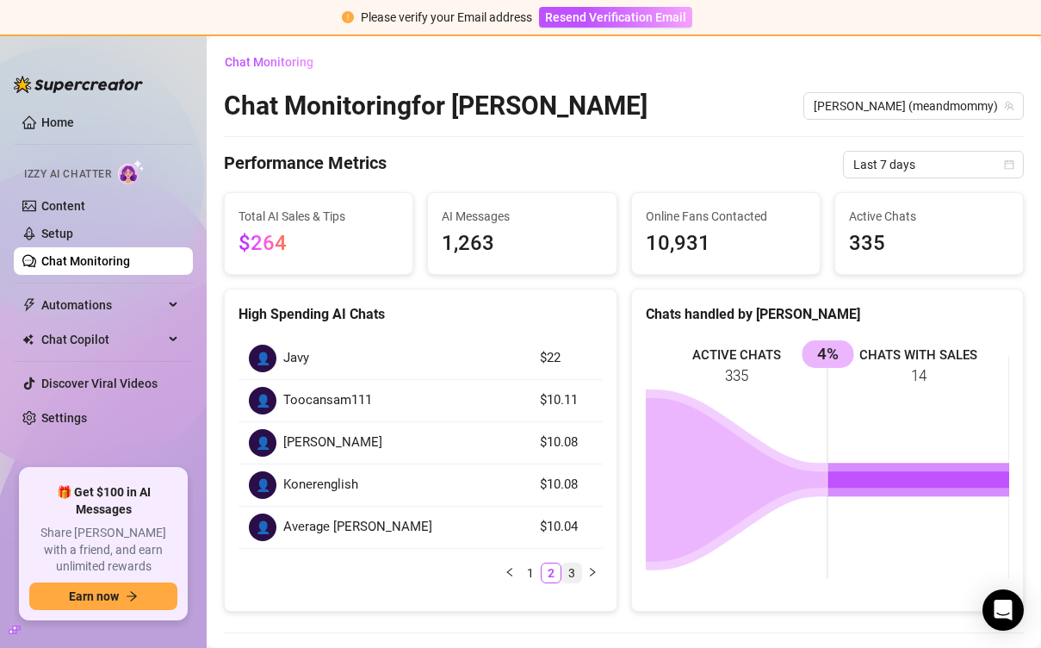
click at [571, 575] on link "3" at bounding box center [571, 572] width 19 height 19
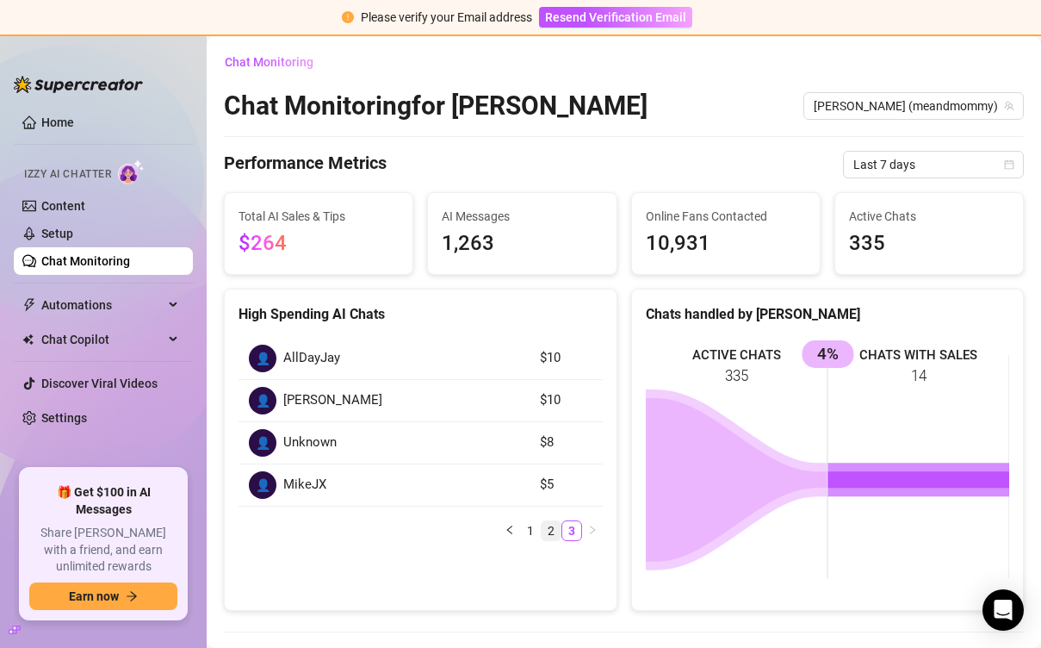
click at [550, 526] on link "2" at bounding box center [551, 530] width 19 height 19
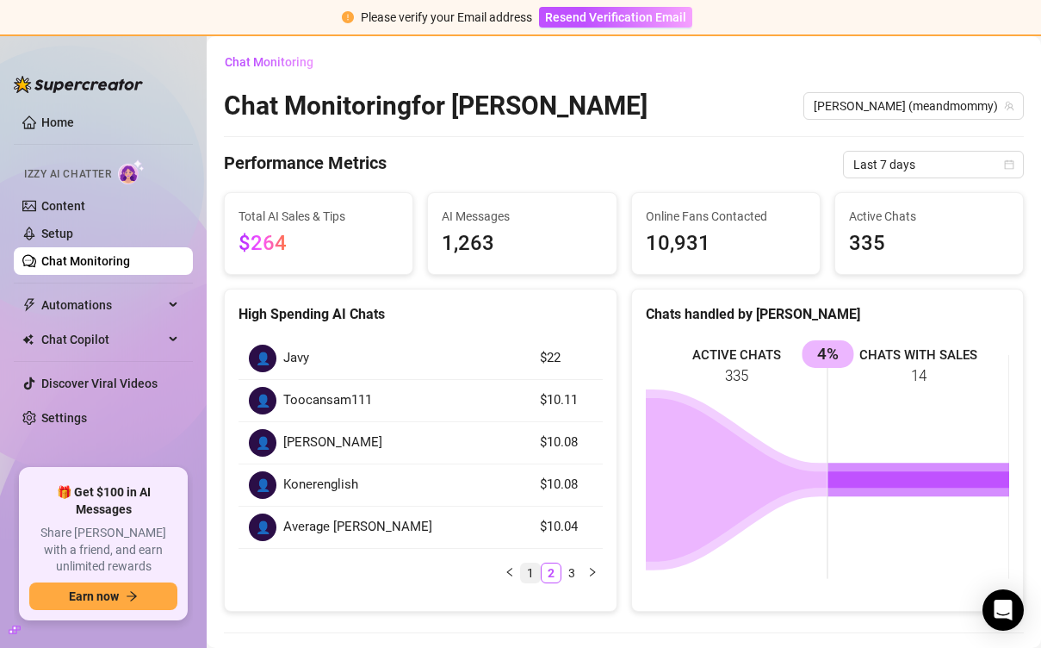
click at [532, 574] on link "1" at bounding box center [530, 572] width 19 height 19
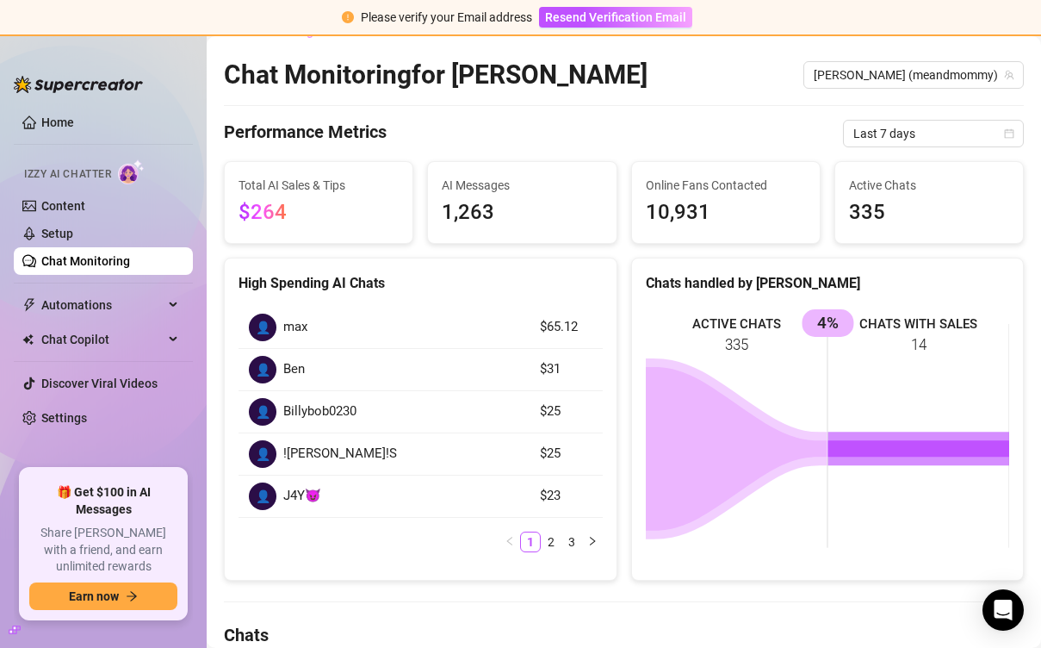
scroll to position [34, 0]
